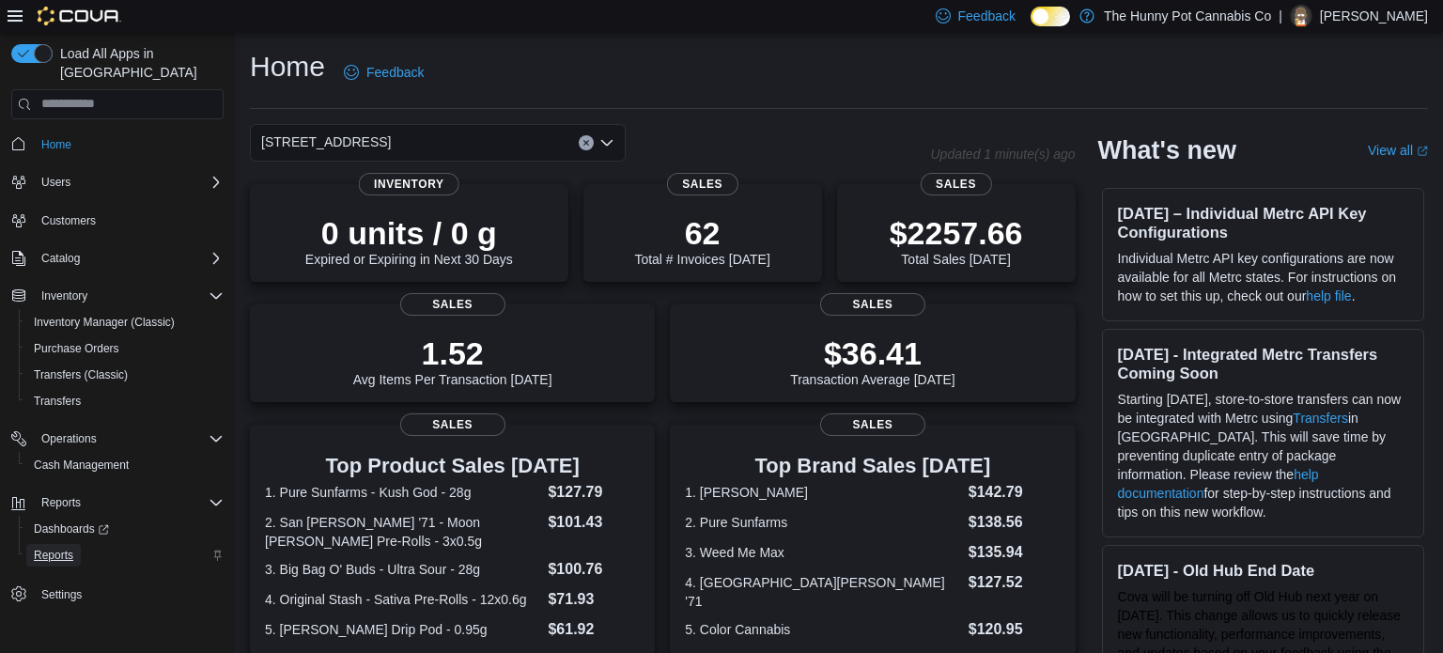
click at [51, 548] on span "Reports" at bounding box center [53, 555] width 39 height 15
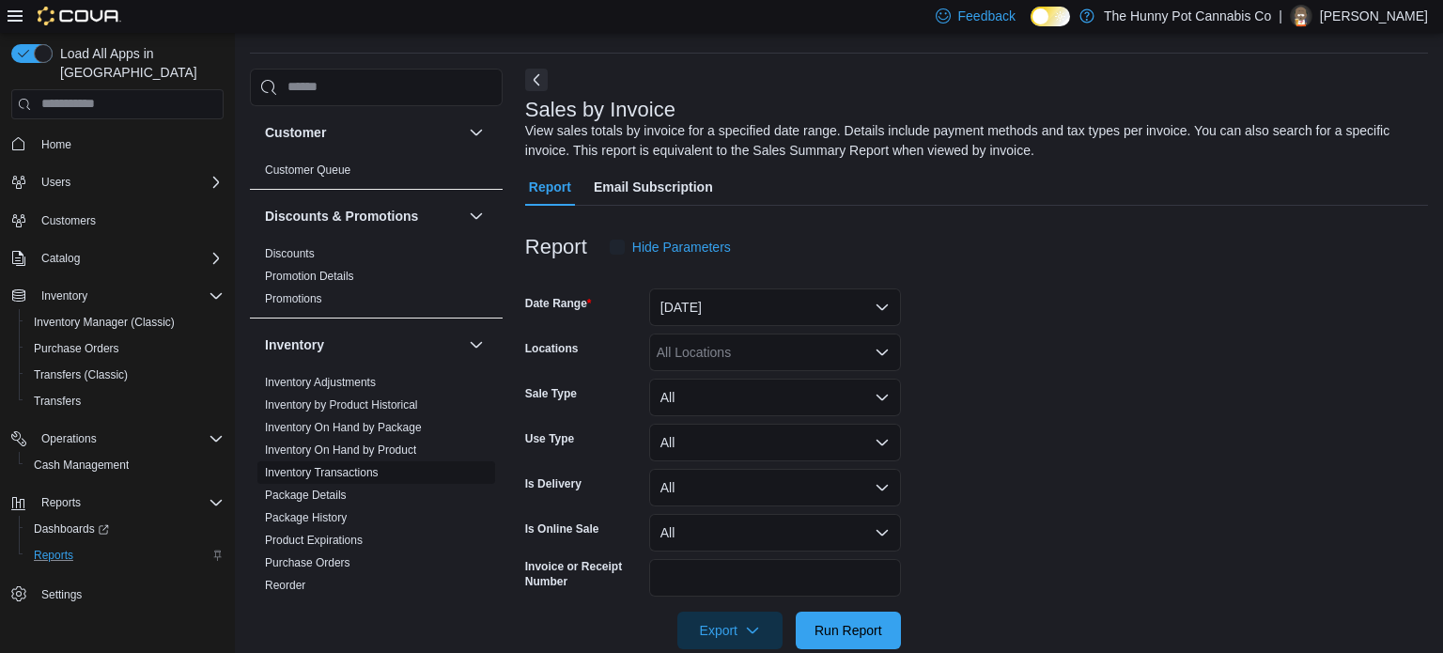
scroll to position [63, 0]
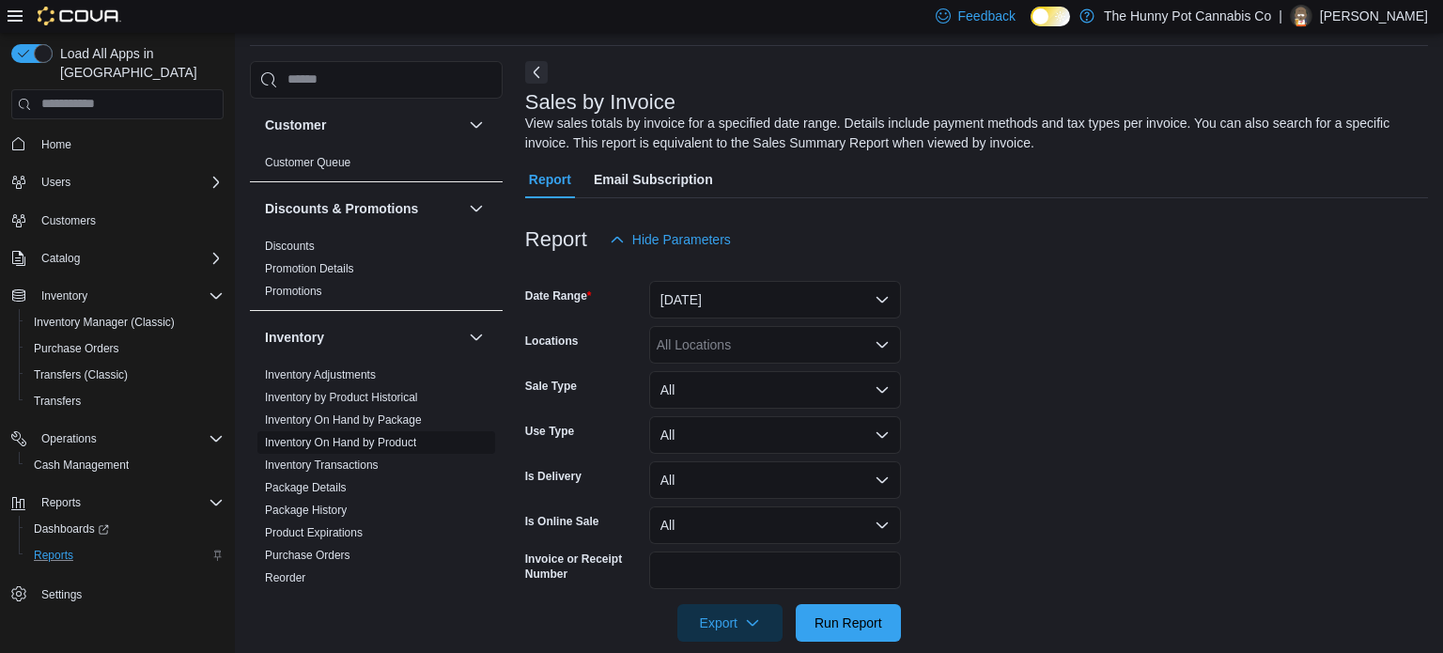
click at [323, 436] on link "Inventory On Hand by Product" at bounding box center [340, 442] width 151 height 13
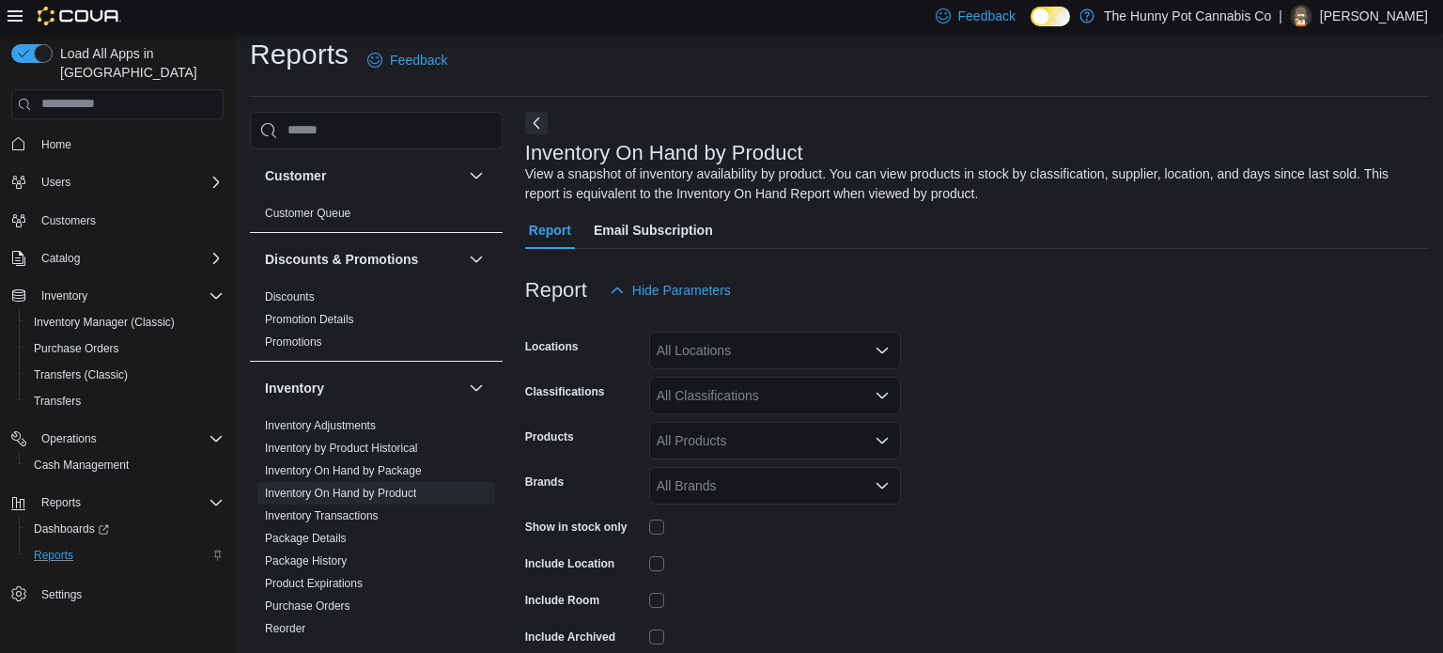
scroll to position [63, 0]
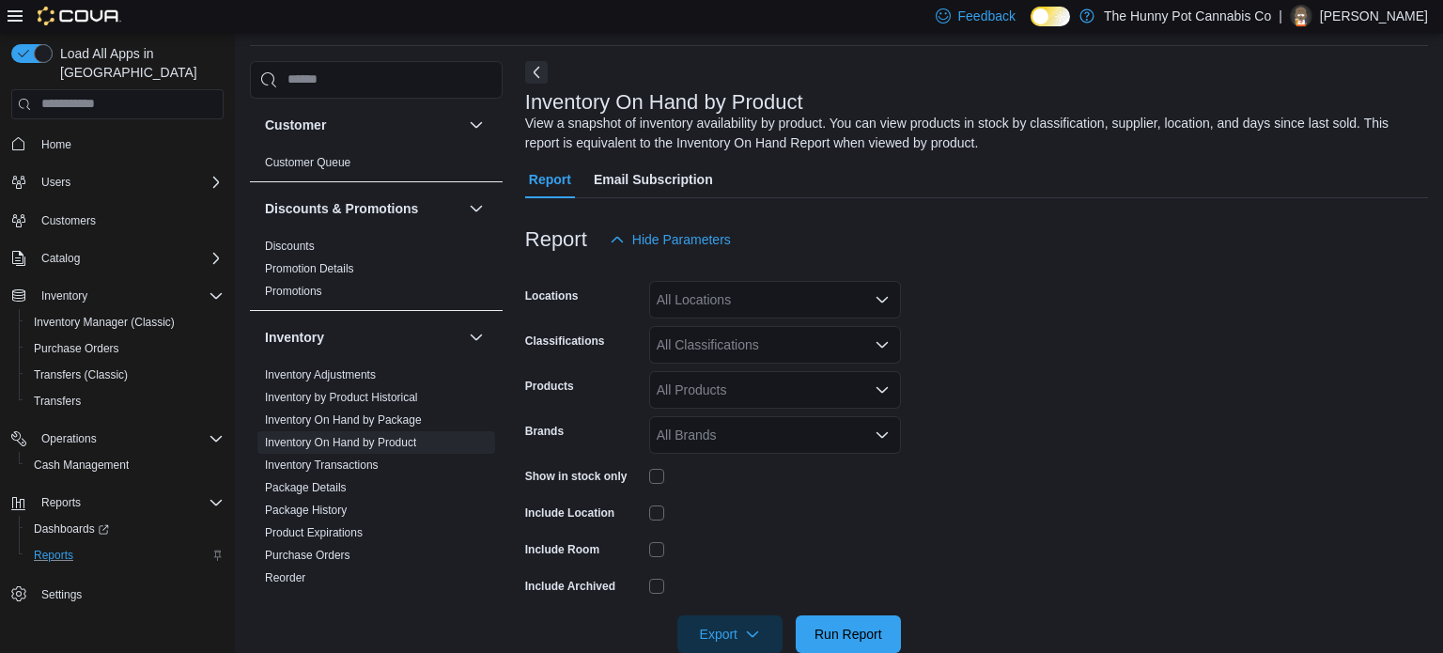
click at [736, 297] on div "All Locations" at bounding box center [775, 300] width 252 height 38
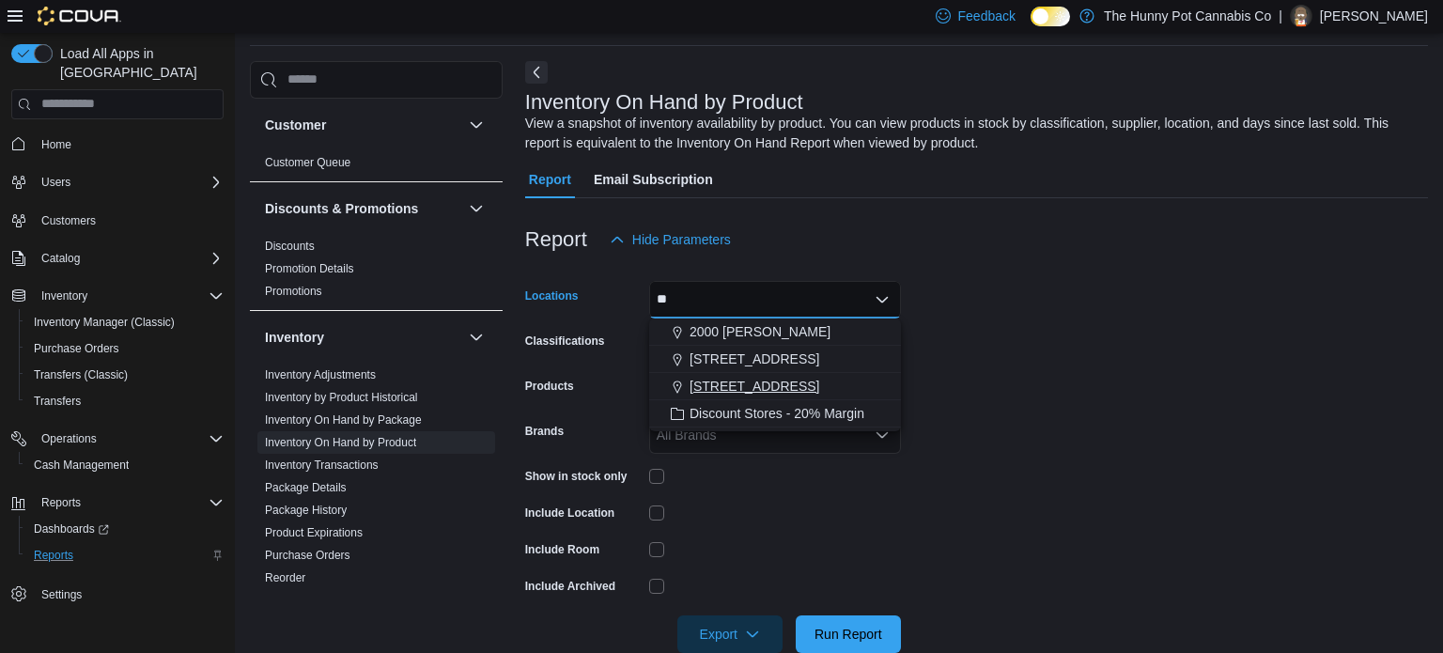
type input "**"
click at [756, 382] on span "[STREET_ADDRESS]" at bounding box center [754, 386] width 130 height 19
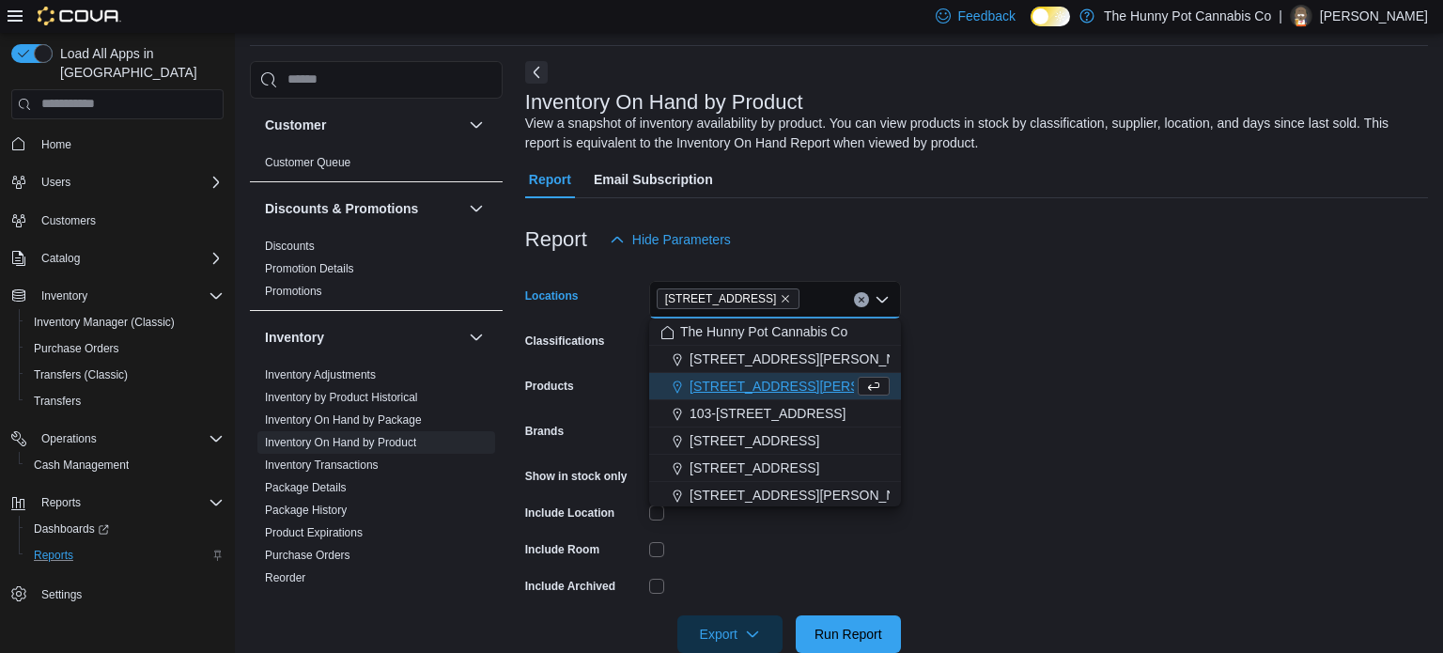
click at [1076, 403] on form "Locations [STREET_ADDRESS] Selected. [STREET_ADDRESS]. Press Backspace to delet…" at bounding box center [976, 455] width 903 height 394
